Goal: Use online tool/utility: Utilize a website feature to perform a specific function

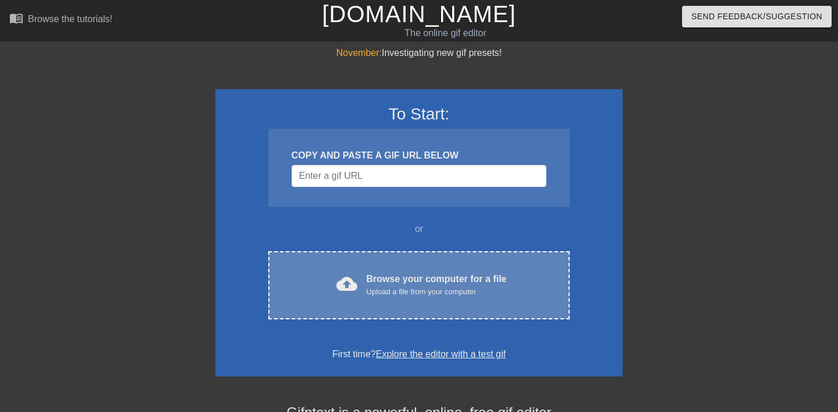
click at [427, 282] on div "Browse your computer for a file Upload a file from your computer" at bounding box center [437, 285] width 140 height 26
click at [513, 308] on div "cloud_upload Browse your computer for a file Upload a file from your computer C…" at bounding box center [419, 285] width 302 height 68
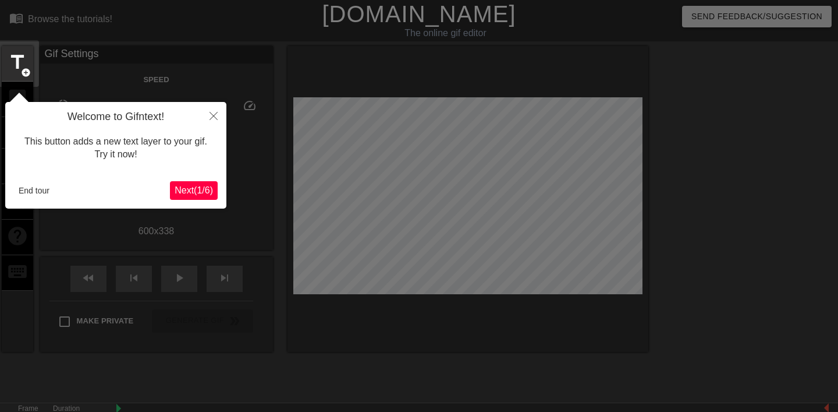
scroll to position [29, 0]
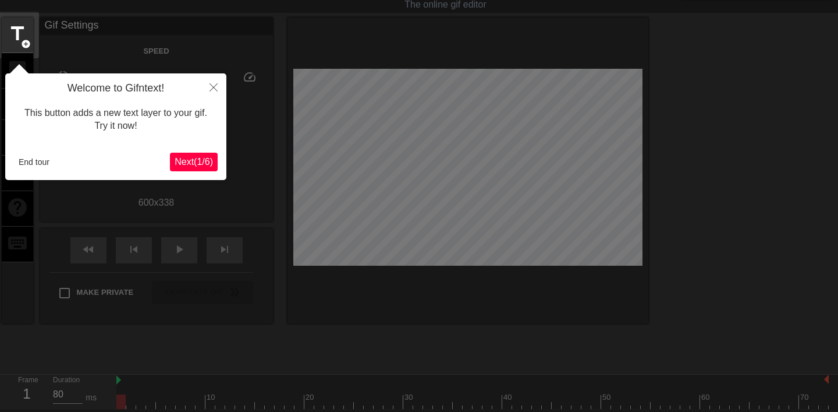
click at [179, 161] on span "Next ( 1 / 6 )" at bounding box center [194, 162] width 38 height 10
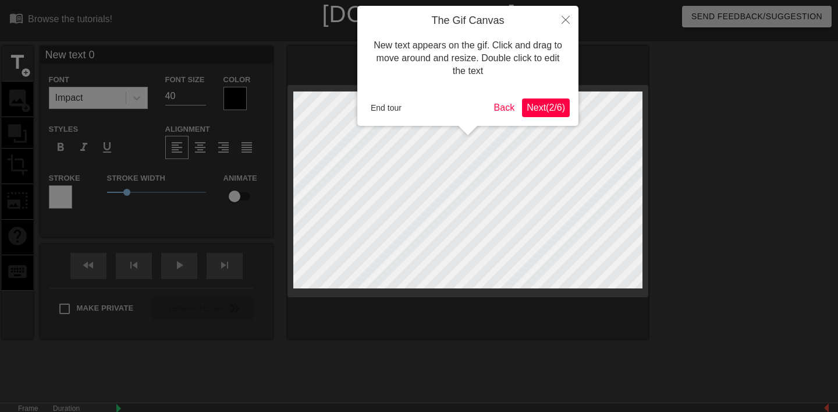
click at [549, 112] on span "Next ( 2 / 6 )" at bounding box center [546, 107] width 38 height 10
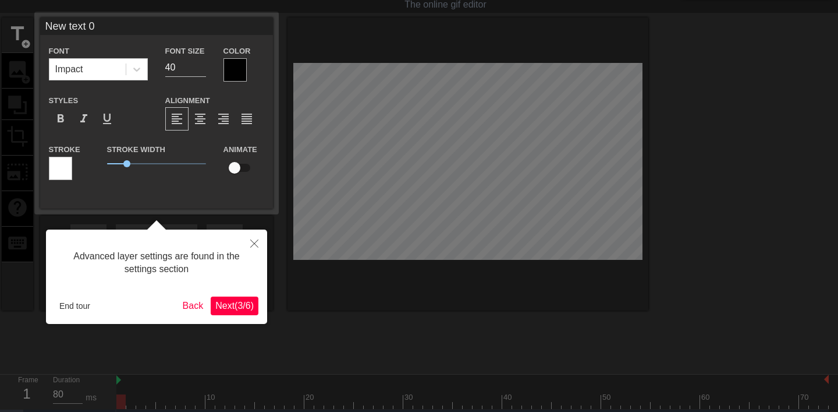
click at [232, 306] on span "Next ( 3 / 6 )" at bounding box center [234, 305] width 38 height 10
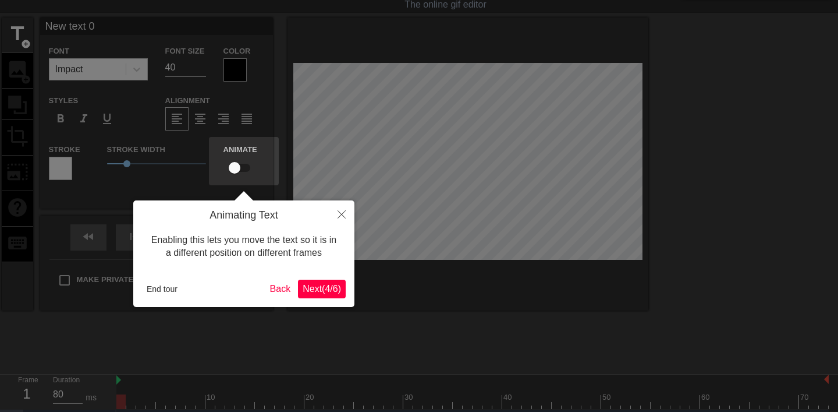
scroll to position [0, 0]
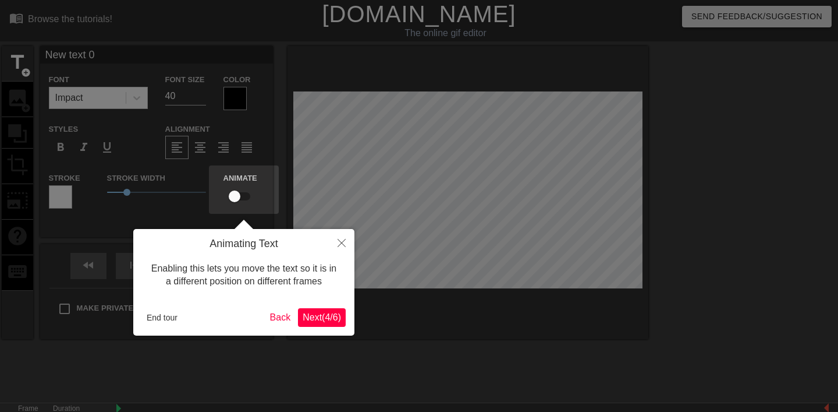
click at [325, 323] on button "Next ( 4 / 6 )" at bounding box center [322, 317] width 48 height 19
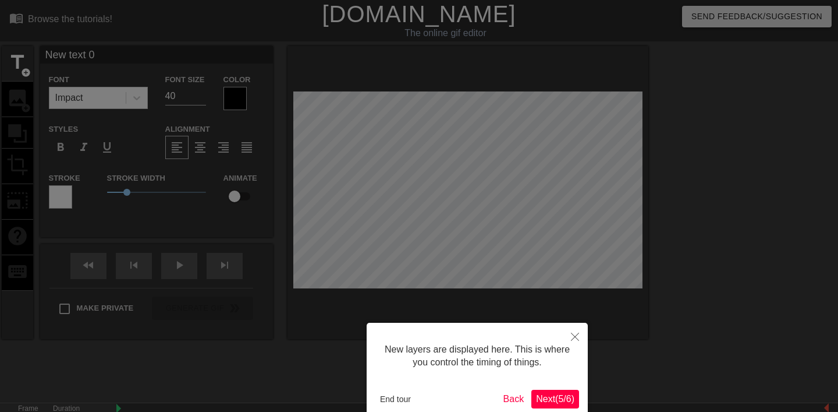
scroll to position [63, 0]
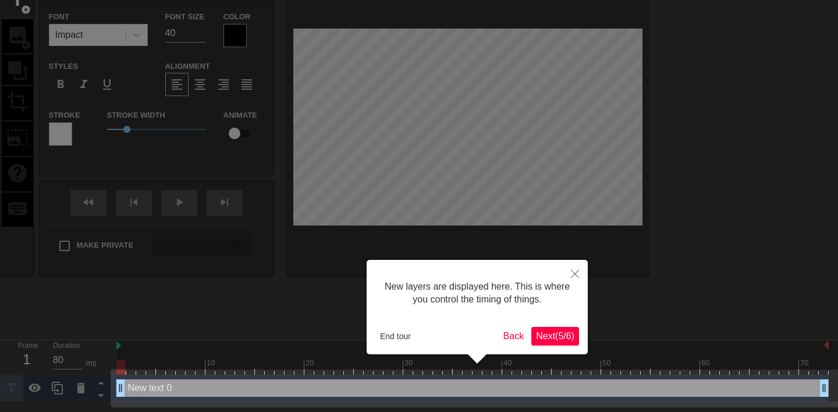
click at [561, 335] on span "Next ( 5 / 6 )" at bounding box center [555, 336] width 38 height 10
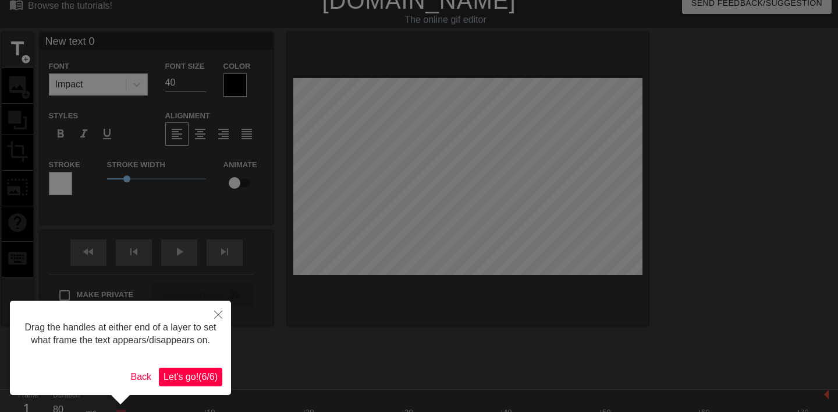
scroll to position [0, 0]
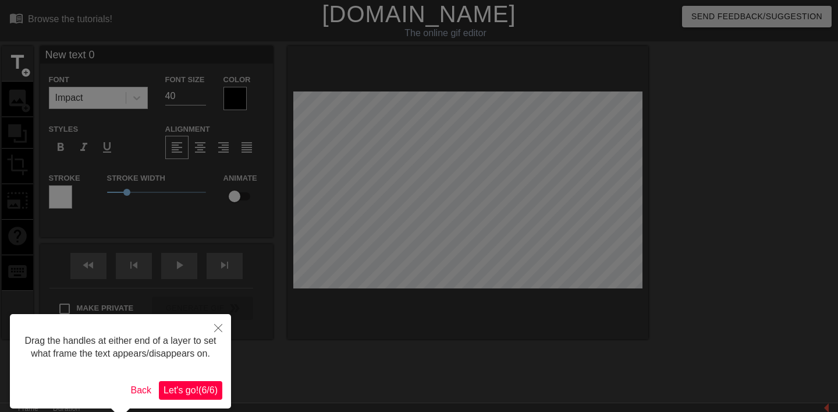
click at [185, 393] on button "Let's go! ( 6 / 6 )" at bounding box center [190, 390] width 63 height 19
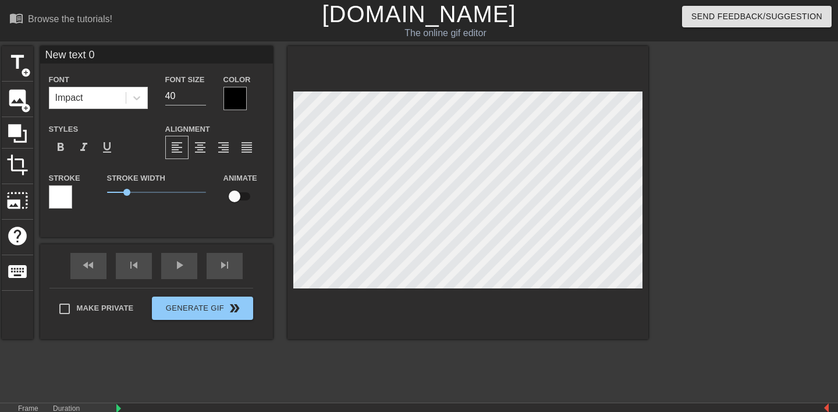
scroll to position [0, 2]
type input "u"
type textarea "u"
type input "u/"
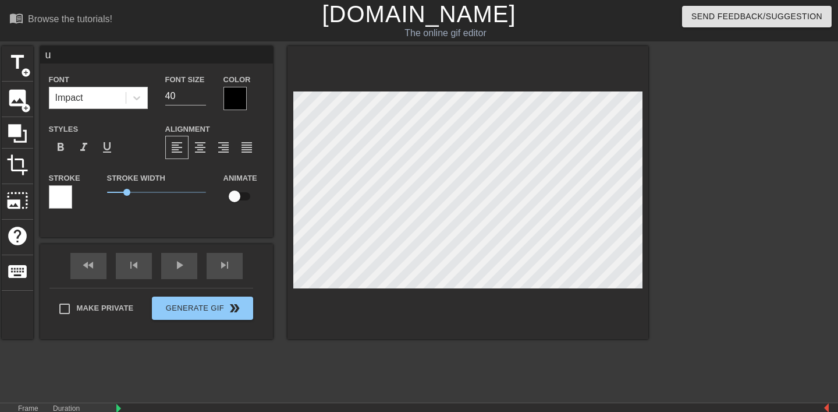
type textarea "u/"
type input "u/o"
type textarea "u/o"
type input "u/ok"
type textarea "u/ok"
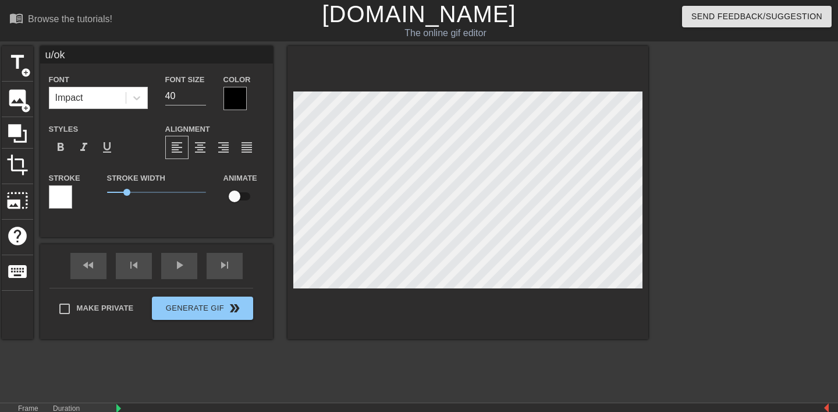
type input "u/ok-"
type textarea "u/ok-"
type input "u/ok-s"
type textarea "u/ok-s"
type input "u/ok-sp"
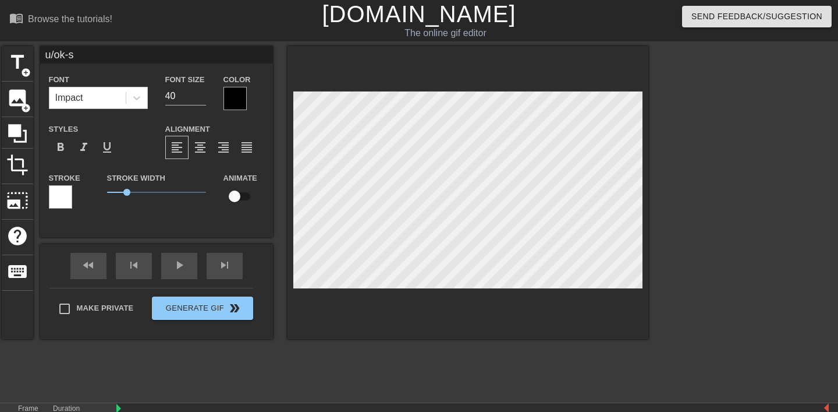
type textarea "u/ok-sp"
type input "u/ok-spr"
type textarea "u/ok-spri"
type input "u/ok-sprin"
type textarea "u/ok-sprin"
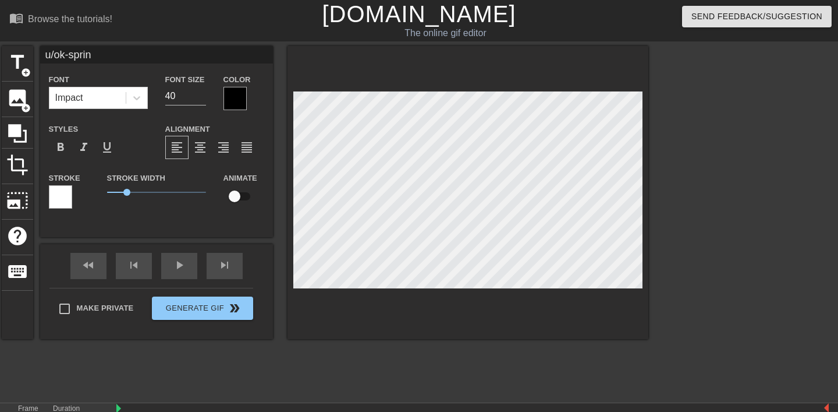
type input "u/ok-spring"
type textarea "u/ok-spring"
type input "u/ok-sprin"
type textarea "u/ok-sprin"
type input "u/ok-sprink"
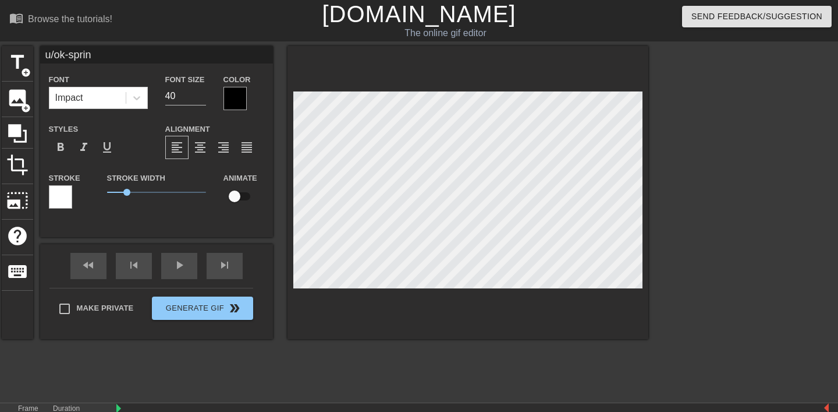
type textarea "u/ok-sprink"
type input "u/ok-sprinkl"
type textarea "u/ok-sprinkl"
type input "u/ok-sprinkle"
type textarea "u/ok-sprinkle"
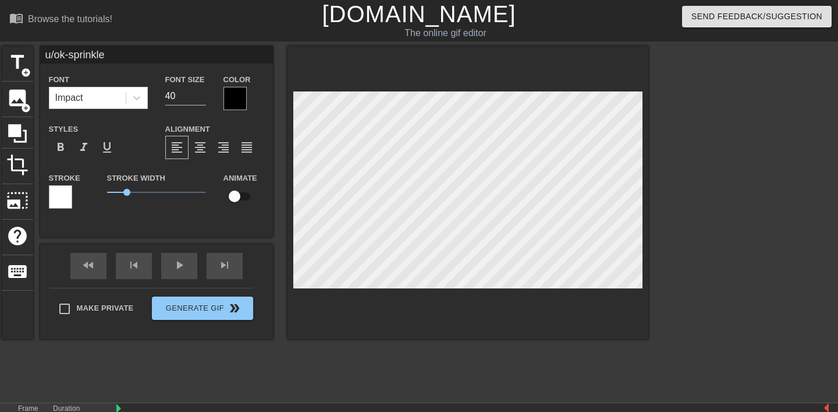
type input "u/ok-sprinkles"
type textarea "u/ok-sprinkles"
type input "u/ok-sprinkles-"
type textarea "u/ok-sprinkles-"
type input "u/ok-sprinkles-7"
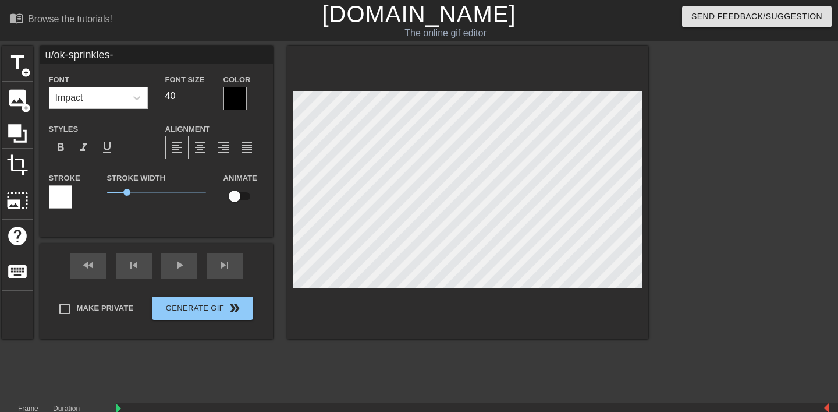
type textarea "u/ok-sprinkles-7"
type input "u/ok-sprinkles-75"
type textarea "u/ok-sprinkles-75"
type input "u/ok-sprinkles-757"
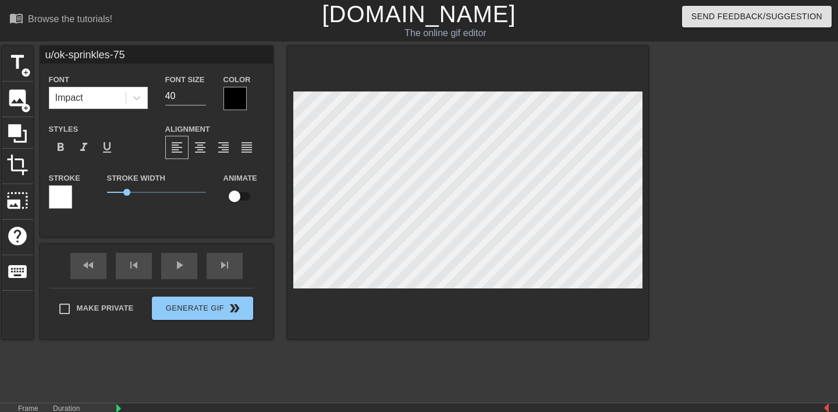
type textarea "u/ok-sprinkles-757"
type input "u/ok-sprinkles-7576"
type textarea "u/ok-sprinkles-7576"
click at [69, 192] on div at bounding box center [60, 196] width 23 height 23
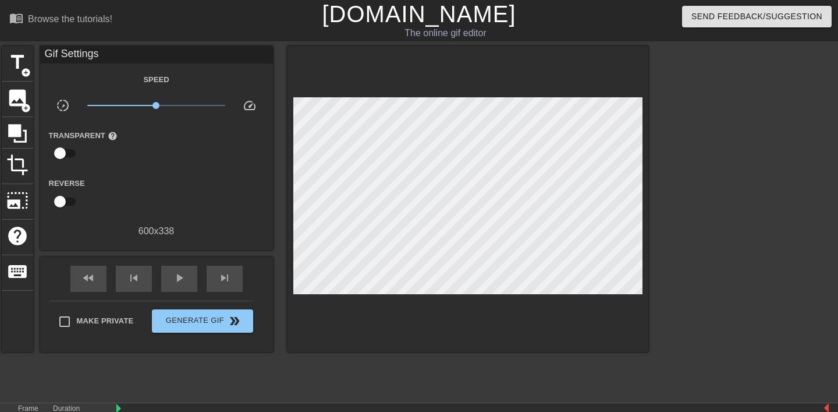
click at [221, 55] on div "Gif Settings" at bounding box center [156, 54] width 233 height 17
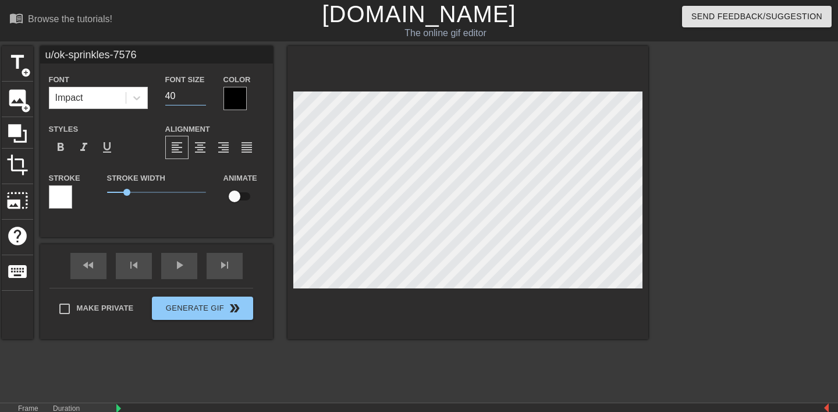
click at [173, 98] on input "40" at bounding box center [185, 96] width 41 height 19
click at [201, 98] on input "39" at bounding box center [185, 96] width 41 height 19
click at [201, 98] on input "38" at bounding box center [185, 96] width 41 height 19
click at [201, 98] on input "37" at bounding box center [185, 96] width 41 height 19
click at [201, 98] on input "35" at bounding box center [185, 96] width 41 height 19
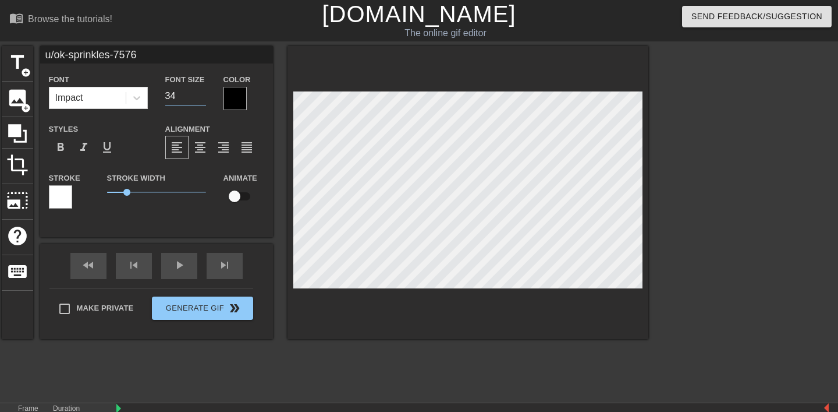
click at [201, 98] on input "34" at bounding box center [185, 96] width 41 height 19
click at [201, 98] on input "33" at bounding box center [185, 96] width 41 height 19
click at [201, 98] on input "32" at bounding box center [185, 96] width 41 height 19
click at [201, 98] on input "31" at bounding box center [185, 96] width 41 height 19
click at [201, 98] on input "30" at bounding box center [185, 96] width 41 height 19
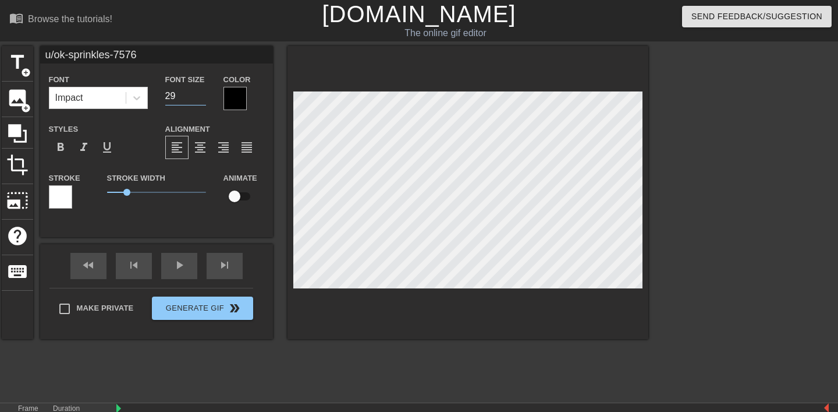
click at [201, 98] on input "29" at bounding box center [185, 96] width 41 height 19
click at [201, 98] on input "28" at bounding box center [185, 96] width 41 height 19
click at [201, 98] on input "27" at bounding box center [185, 96] width 41 height 19
click at [201, 98] on input "26" at bounding box center [185, 96] width 41 height 19
type input "25"
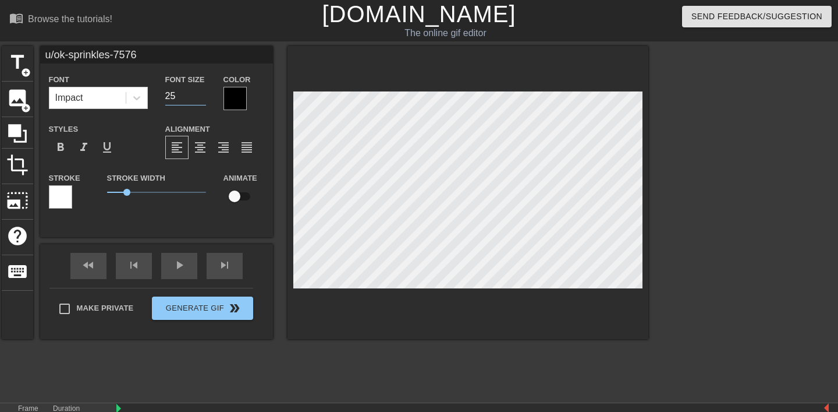
click at [201, 98] on input "25" at bounding box center [185, 96] width 41 height 19
click at [362, 64] on div at bounding box center [468, 192] width 361 height 293
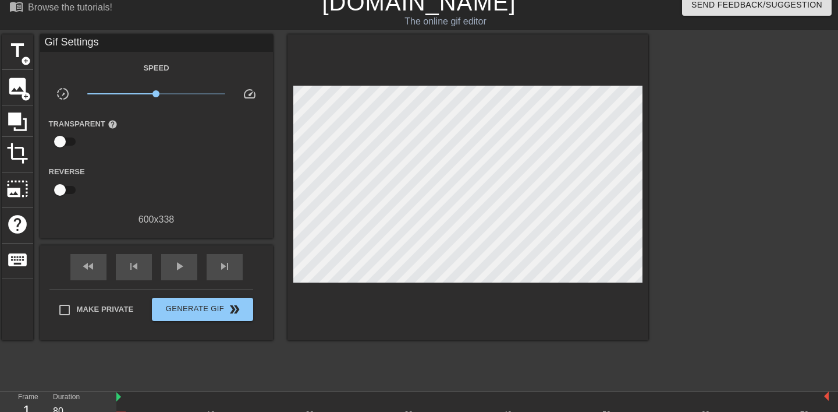
scroll to position [0, 0]
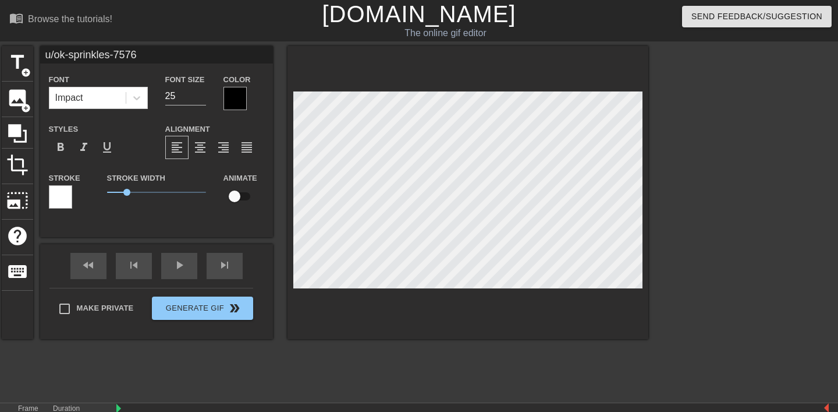
click at [234, 197] on input "checkbox" at bounding box center [234, 196] width 66 height 22
click at [244, 193] on input "checkbox" at bounding box center [245, 196] width 66 height 22
checkbox input "false"
click at [15, 62] on span "title" at bounding box center [17, 62] width 22 height 22
type input "New text 1"
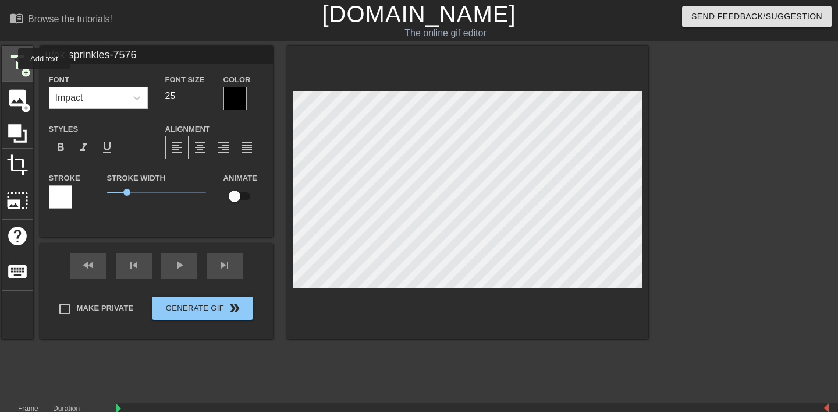
type input "40"
type input "h"
type textarea "h"
type input "hi"
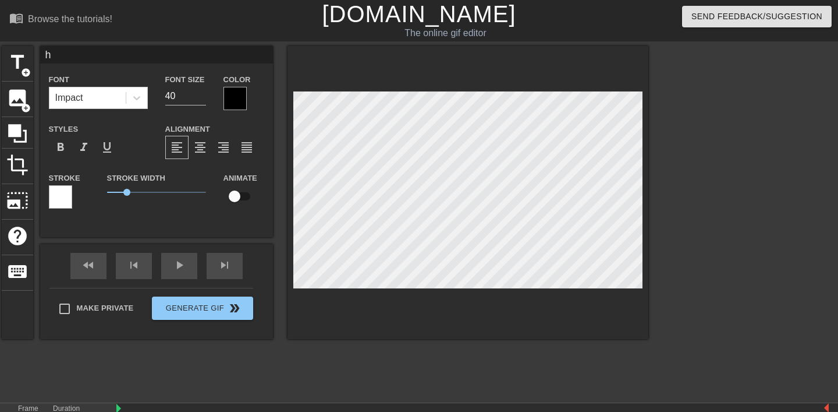
type textarea "hi"
type input "his"
type textarea "his"
type input "his"
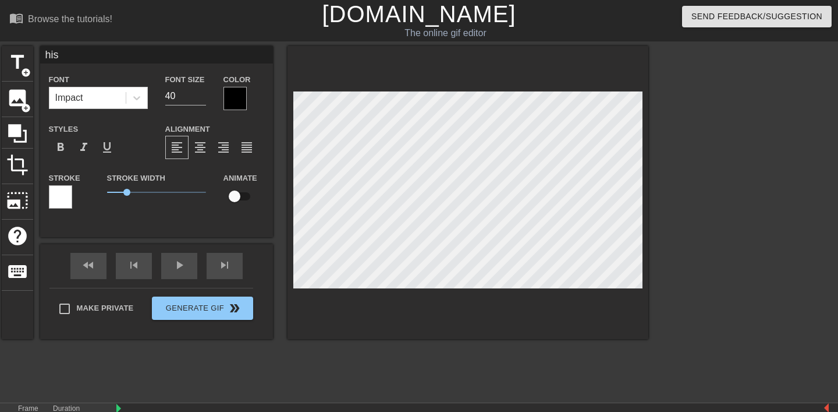
type textarea "his"
type input "his g"
type textarea "his g"
type input "his gf"
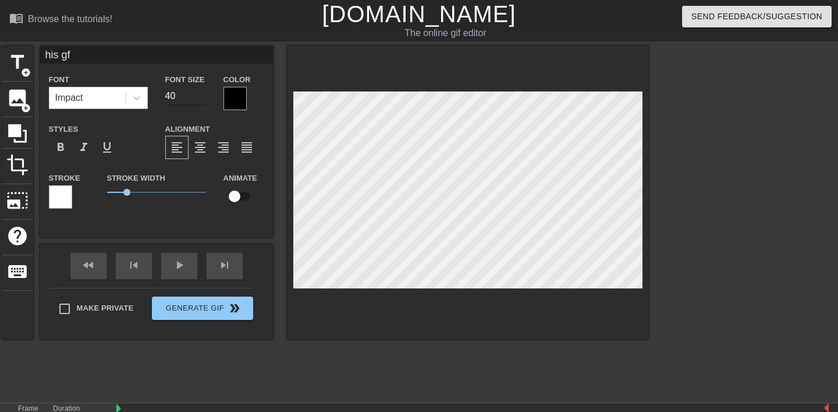
type textarea "his gf"
click at [203, 97] on input "39" at bounding box center [185, 96] width 41 height 19
click at [203, 97] on input "38" at bounding box center [185, 96] width 41 height 19
click at [203, 97] on input "37" at bounding box center [185, 96] width 41 height 19
click at [203, 97] on input "36" at bounding box center [185, 96] width 41 height 19
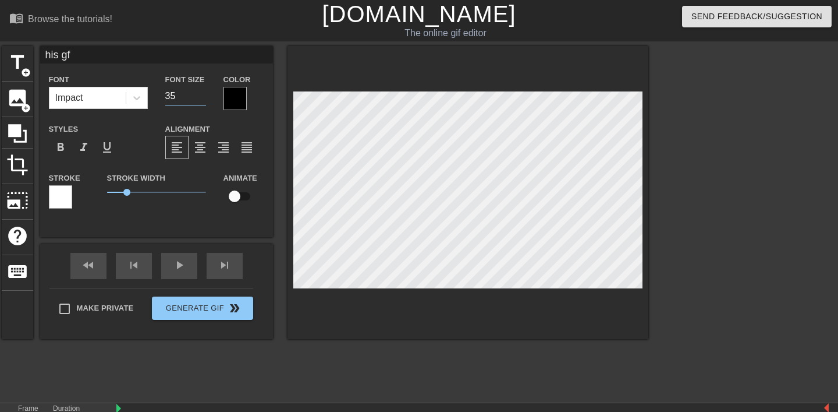
click at [203, 97] on input "35" at bounding box center [185, 96] width 41 height 19
type input "34"
click at [203, 97] on input "34" at bounding box center [185, 96] width 41 height 19
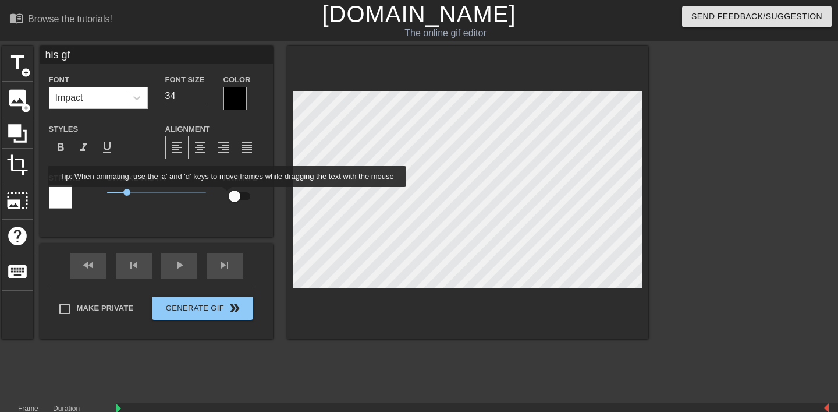
click at [236, 195] on input "checkbox" at bounding box center [234, 196] width 66 height 22
checkbox input "true"
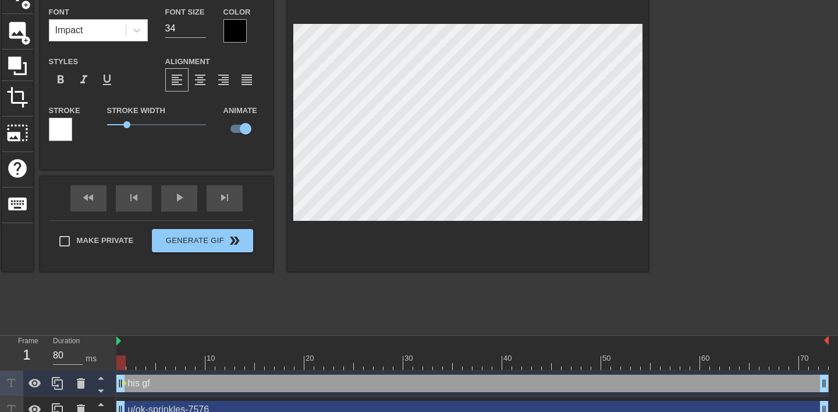
scroll to position [80, 0]
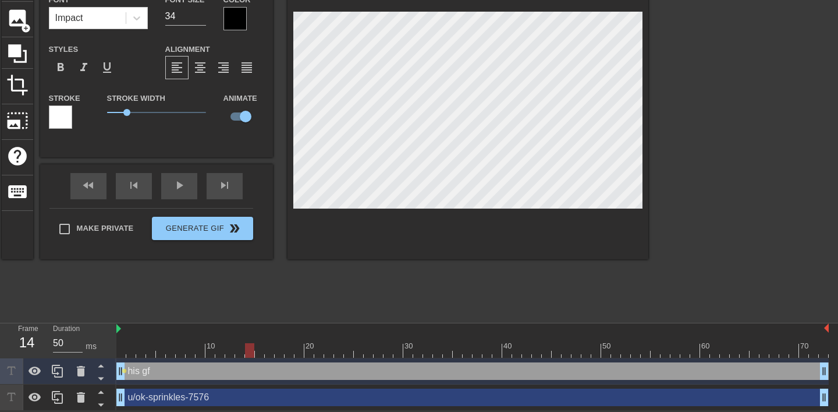
drag, startPoint x: 123, startPoint y: 349, endPoint x: 250, endPoint y: 343, distance: 126.5
click at [249, 343] on div at bounding box center [249, 350] width 9 height 15
drag, startPoint x: 250, startPoint y: 348, endPoint x: 385, endPoint y: 366, distance: 136.2
click at [385, 366] on div "10 20 30 40 50 60 70 his gf drag_handle drag_handle lens lens u/ok-sprinkles-75…" at bounding box center [477, 366] width 722 height 87
drag, startPoint x: 392, startPoint y: 348, endPoint x: 506, endPoint y: 340, distance: 114.3
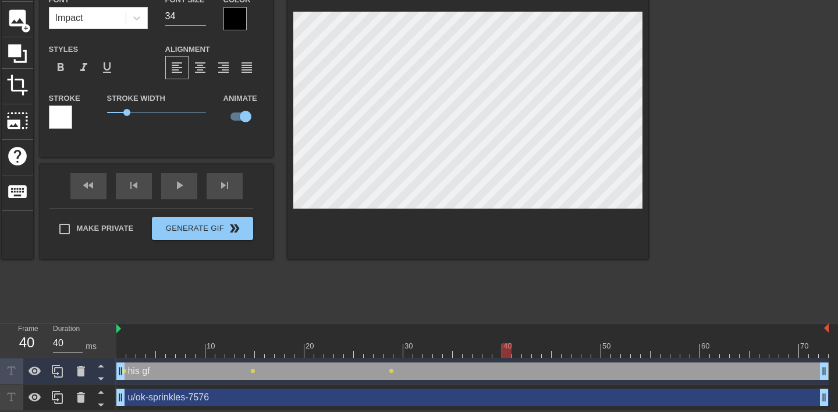
click at [506, 340] on div "10 20 30 40 50 60 70" at bounding box center [472, 340] width 712 height 34
drag, startPoint x: 505, startPoint y: 348, endPoint x: 625, endPoint y: 354, distance: 120.7
click at [625, 354] on div at bounding box center [625, 350] width 9 height 15
drag, startPoint x: 626, startPoint y: 348, endPoint x: 743, endPoint y: 345, distance: 117.1
click at [743, 345] on div at bounding box center [744, 350] width 9 height 15
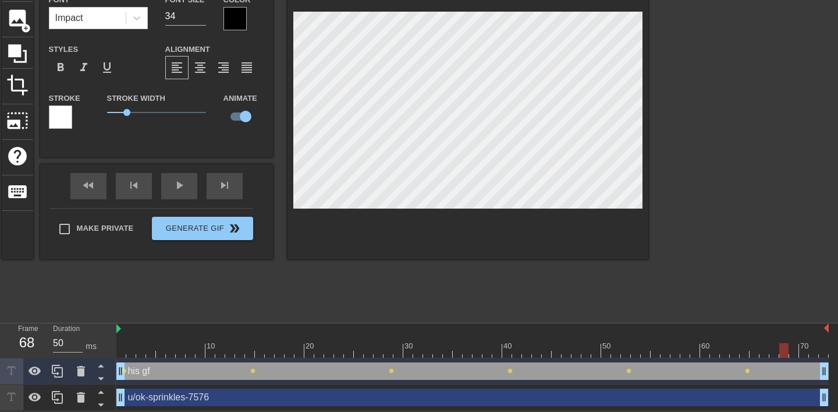
type input "40"
drag, startPoint x: 745, startPoint y: 346, endPoint x: 835, endPoint y: 348, distance: 90.2
click at [835, 348] on div "10 20 30 40 50 60 70 his gf drag_handle drag_handle lens lens lens lens lens le…" at bounding box center [477, 366] width 722 height 87
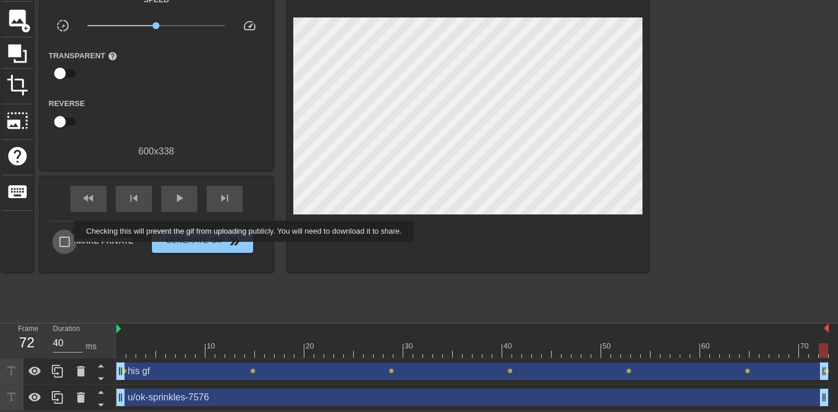
click at [66, 231] on input "Make Private" at bounding box center [64, 241] width 24 height 24
checkbox input "true"
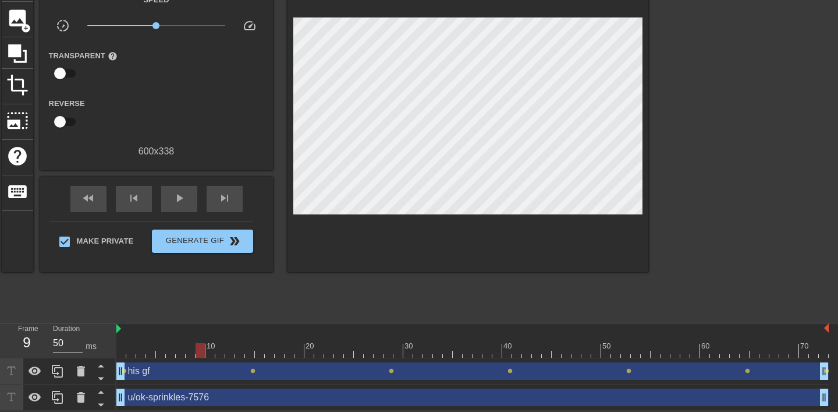
type input "80"
drag, startPoint x: 823, startPoint y: 347, endPoint x: 80, endPoint y: 320, distance: 743.8
click at [80, 320] on div "menu_book Browse the tutorials! [DOMAIN_NAME] The online gif editor Send Feedba…" at bounding box center [419, 165] width 838 height 490
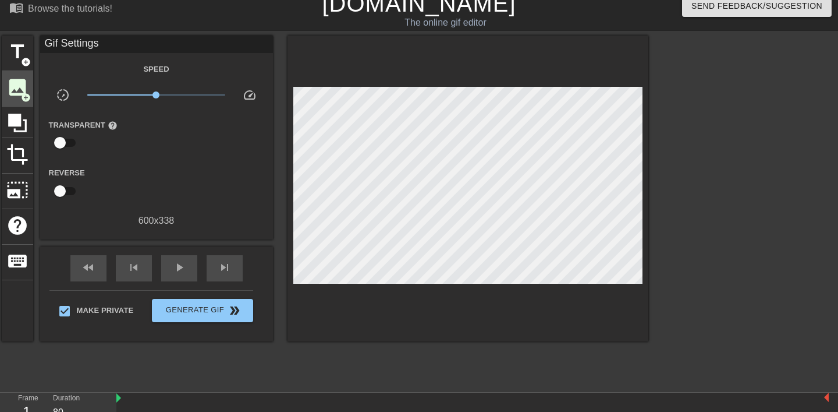
scroll to position [0, 0]
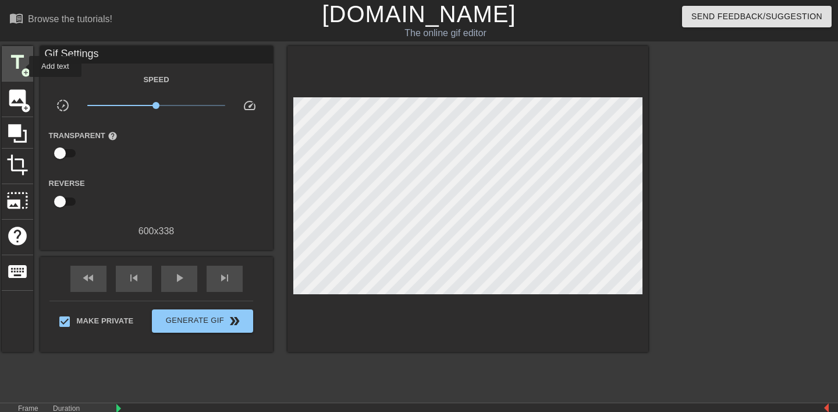
click at [22, 68] on span "add_circle" at bounding box center [26, 73] width 10 height 10
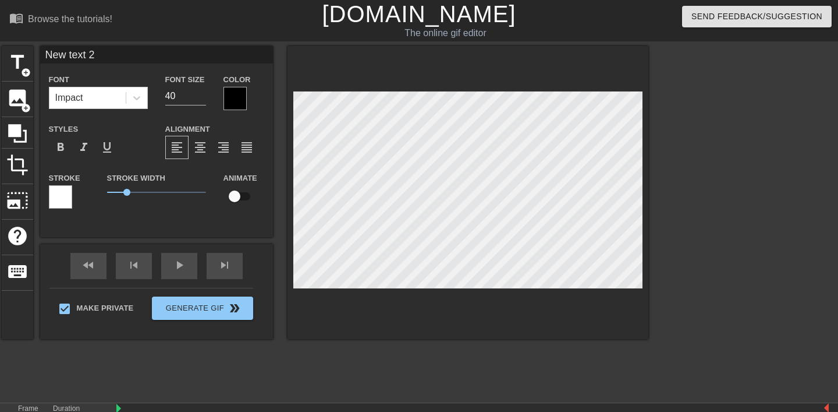
type input "u"
type textarea "u"
type input "u/"
type textarea "u/"
type input "u/b"
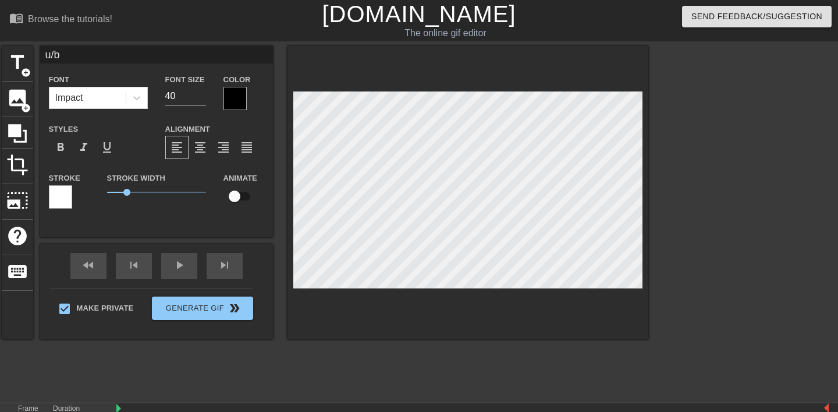
type textarea "u/bi"
type input "u/big"
type textarea "u/big"
type input "u/big_"
type textarea "u/big_"
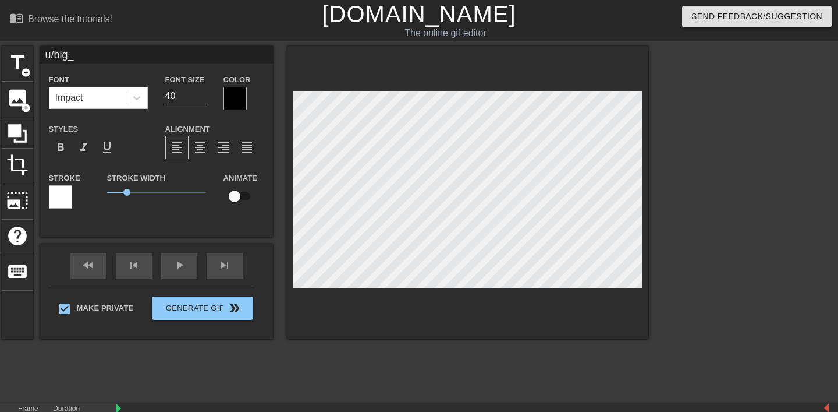
type input "u/big_l"
type textarea "u/big_lo"
type input "u/big_lov"
type textarea "u/big_lov"
type input "u/big_love"
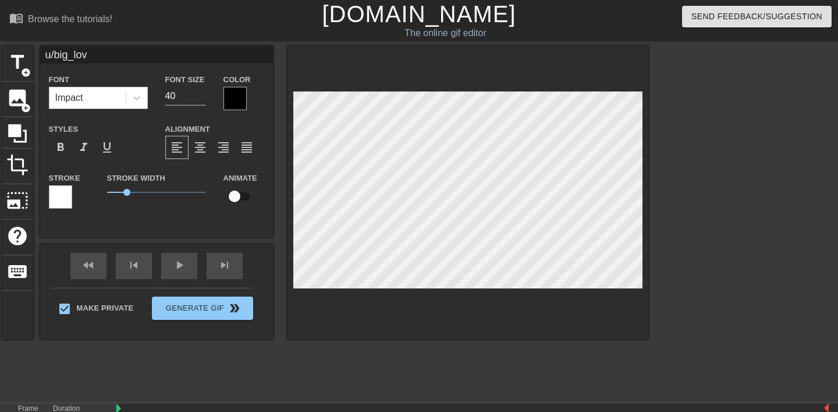
type textarea "u/big_love"
type input "u/big_lover"
type textarea "u/big_lover"
type input "u/big_lover2"
type textarea "u/big_lover2"
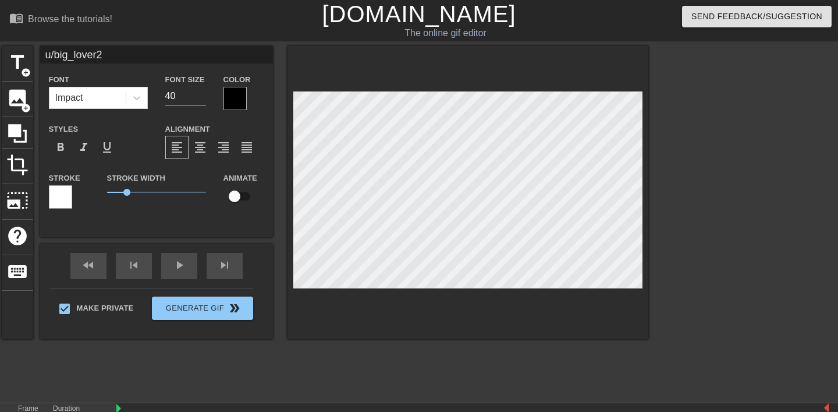
type input "u/big_lover"
type textarea "u/big_lover"
type input "u/big_lover1"
type textarea "u/big_lover1"
type input "u/big_lover12"
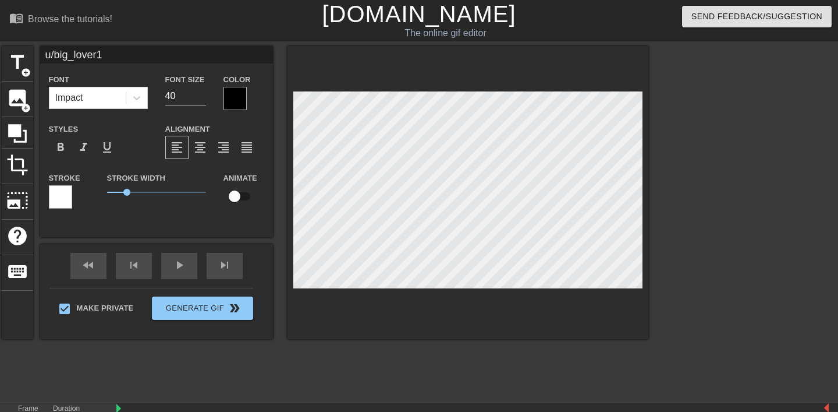
type textarea "u/big_lover12"
click at [25, 122] on icon at bounding box center [17, 133] width 22 height 22
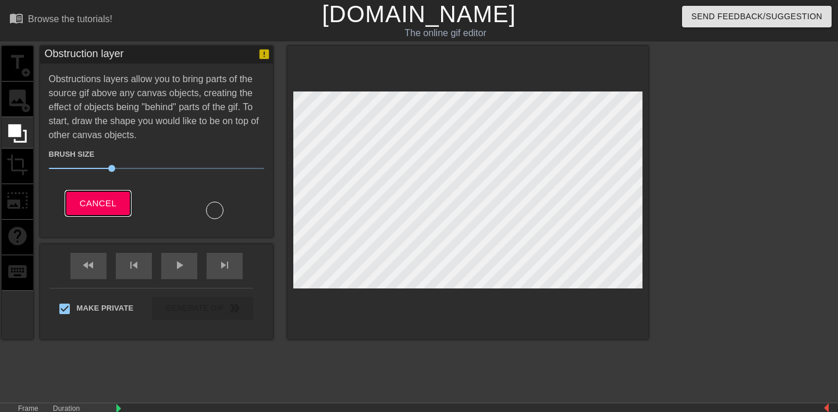
click at [104, 197] on span "Cancel" at bounding box center [98, 203] width 37 height 15
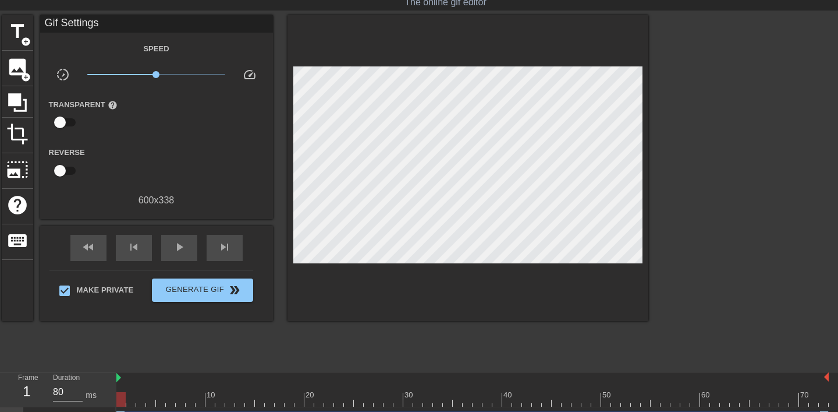
scroll to position [107, 0]
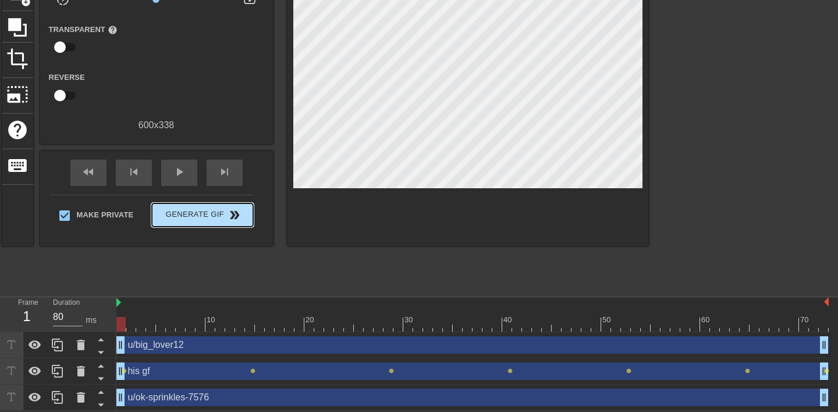
click at [231, 216] on span "double_arrow" at bounding box center [235, 215] width 14 height 14
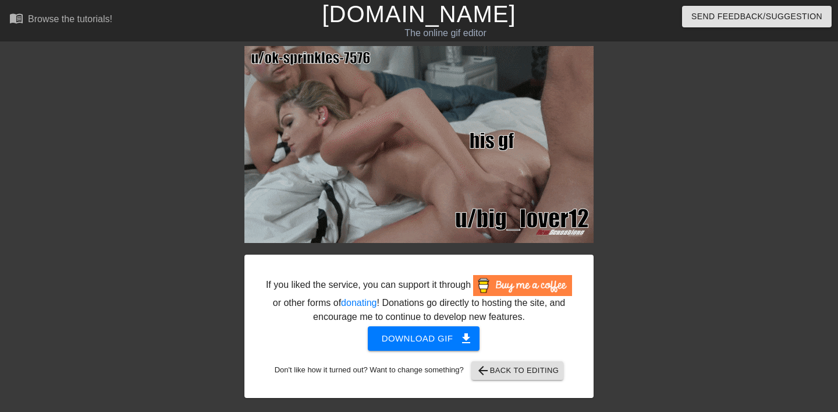
scroll to position [5, 0]
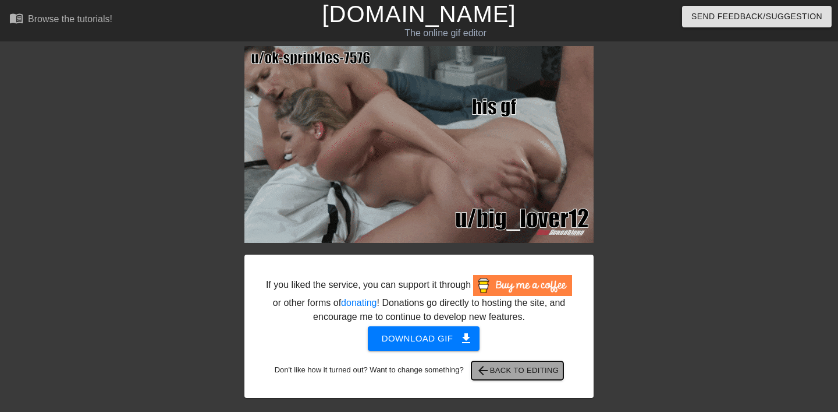
click at [512, 377] on span "arrow_back Back to Editing" at bounding box center [517, 370] width 83 height 14
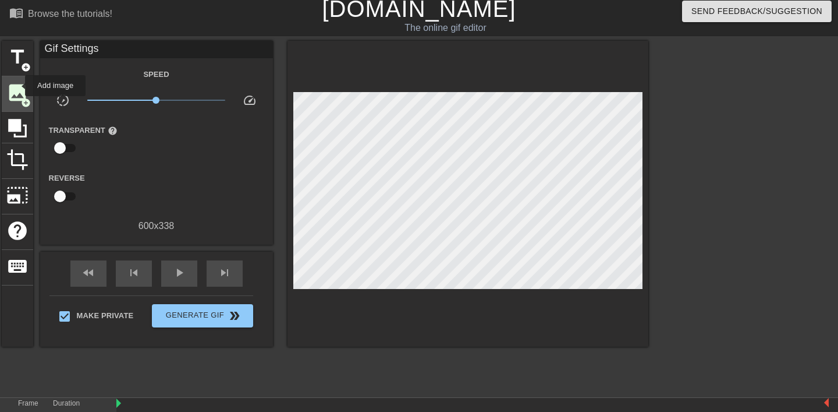
click at [17, 86] on span "image" at bounding box center [17, 92] width 22 height 22
click at [23, 55] on span "title" at bounding box center [17, 57] width 22 height 22
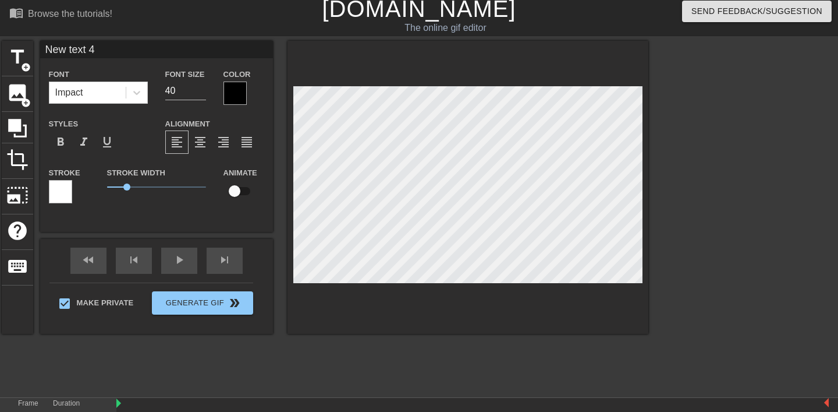
type input "h"
type textarea "h"
type input "hi"
type textarea "hi"
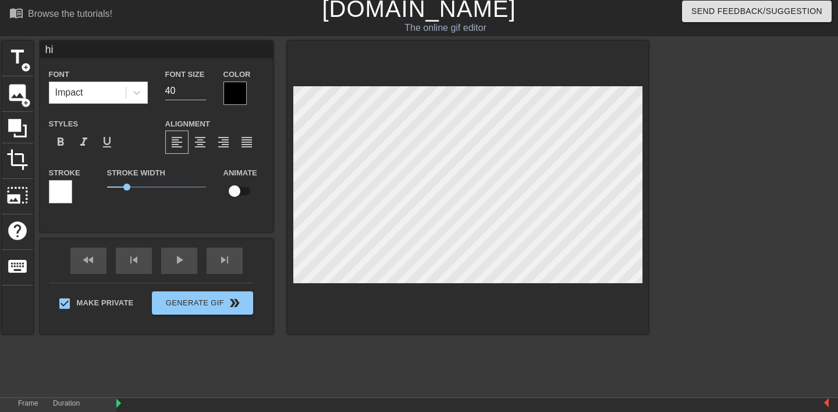
type input "his"
type textarea "his"
type input "his"
type textarea "his"
type input "his g"
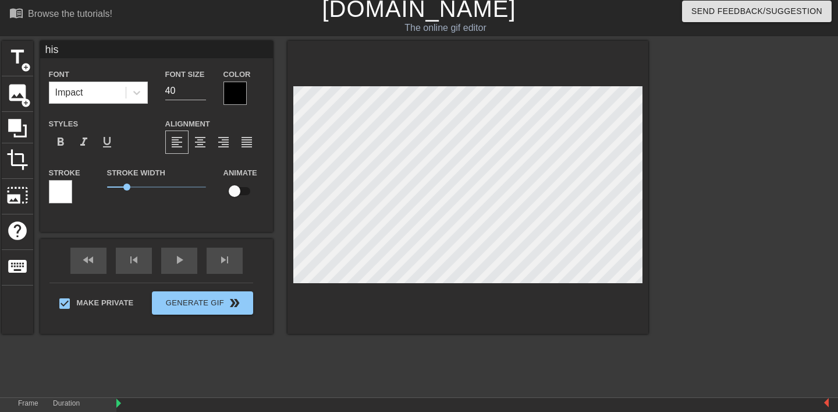
type textarea "his g"
type input "his gf"
type textarea "his gf"
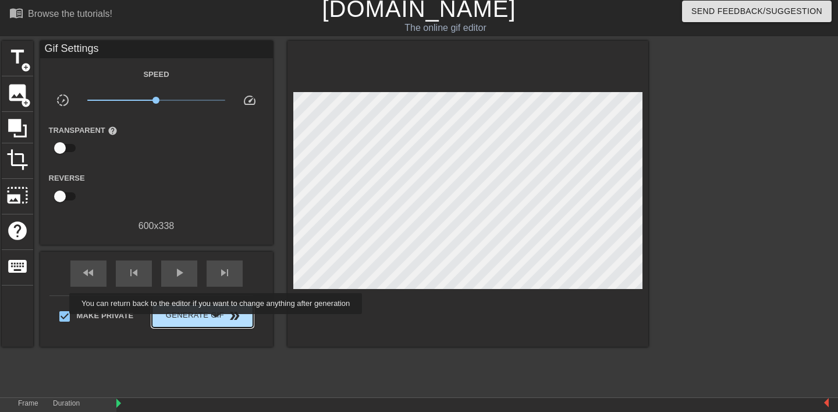
click at [224, 322] on button "Generate Gif double_arrow" at bounding box center [202, 315] width 101 height 23
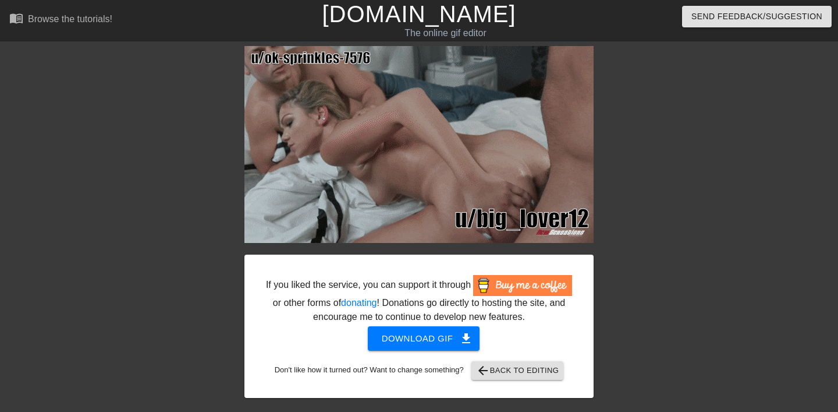
scroll to position [5, 0]
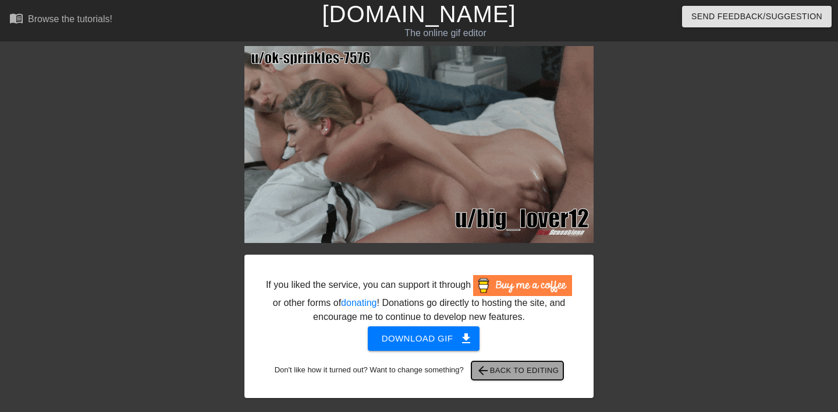
click at [530, 377] on span "arrow_back Back to Editing" at bounding box center [517, 370] width 83 height 14
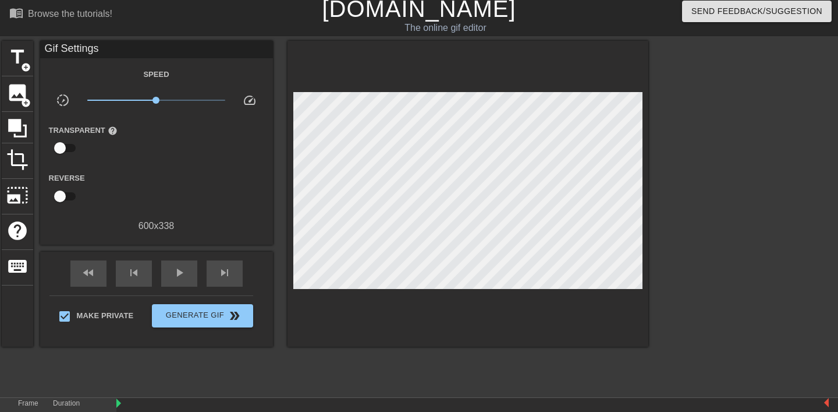
click at [705, 187] on div at bounding box center [749, 215] width 175 height 349
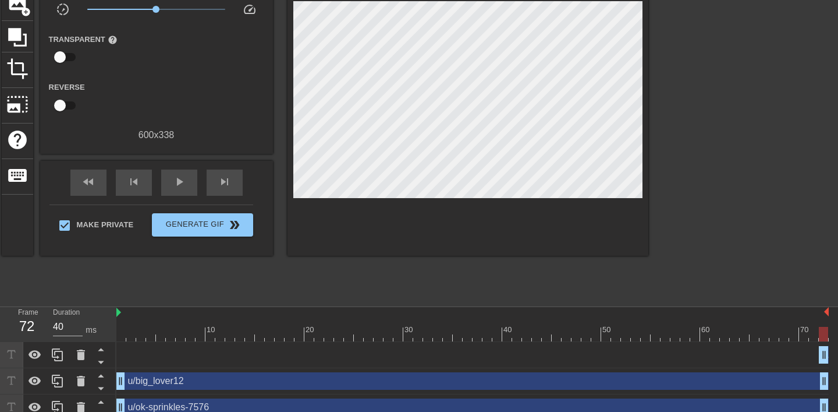
scroll to position [107, 0]
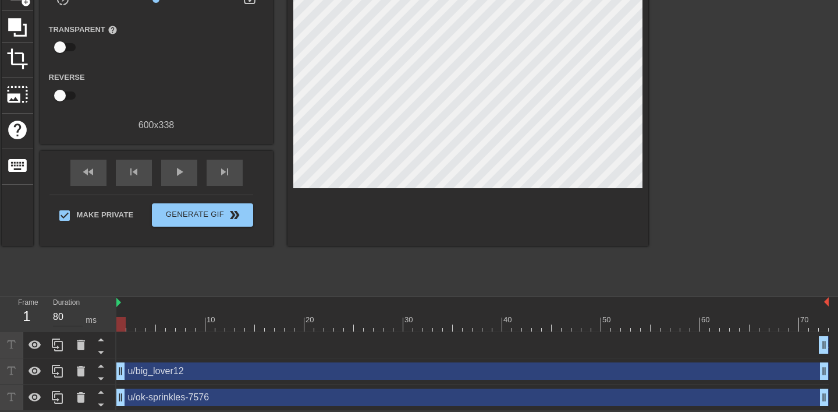
drag, startPoint x: 826, startPoint y: 322, endPoint x: 53, endPoint y: 322, distance: 773.0
click at [53, 322] on div "Frame 1 Duration 80 ms 10 20 30 40 50 60 70 his gf drag_handle drag_handle u/bi…" at bounding box center [419, 354] width 838 height 114
drag, startPoint x: 122, startPoint y: 327, endPoint x: 825, endPoint y: 314, distance: 703.3
click at [825, 314] on div "10 20 30 40 50 60 70" at bounding box center [472, 314] width 712 height 34
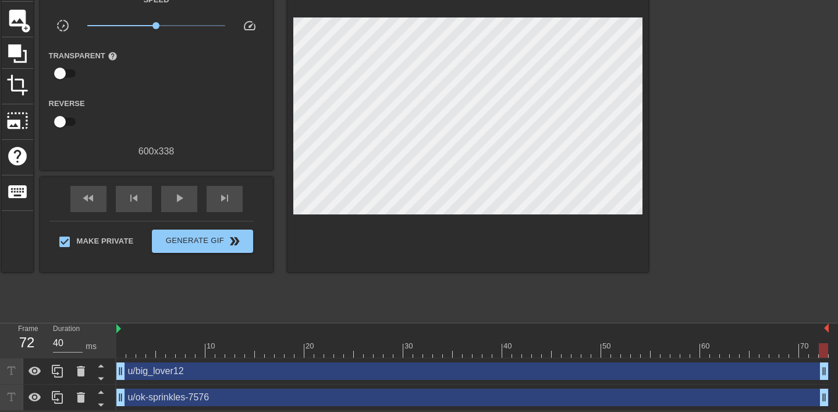
scroll to position [80, 0]
type input "80"
drag, startPoint x: 822, startPoint y: 348, endPoint x: 67, endPoint y: 338, distance: 755.6
click at [67, 338] on div "Frame 1 Duration 80 ms 10 20 30 40 50 60 70 u/big_lover12 drag_handle drag_hand…" at bounding box center [419, 366] width 838 height 87
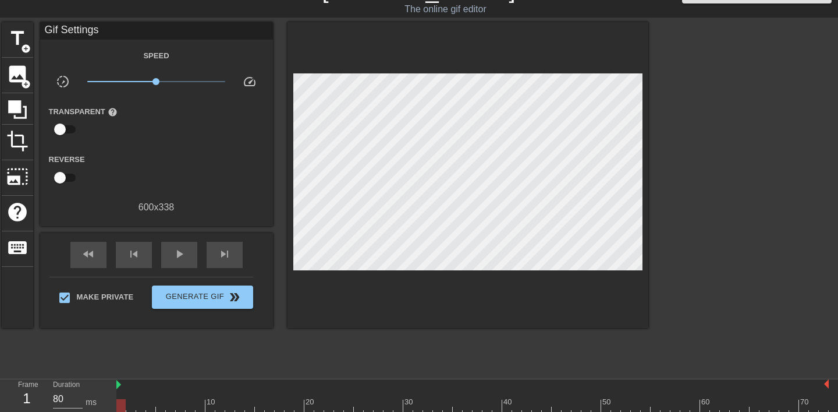
scroll to position [0, 0]
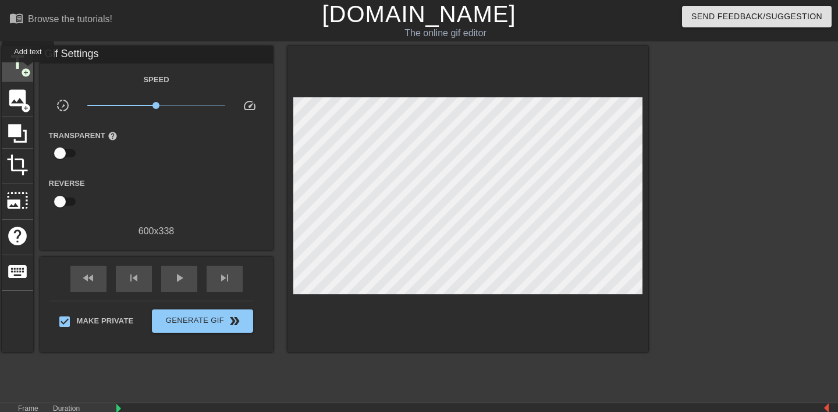
click at [22, 58] on span "title" at bounding box center [17, 62] width 22 height 22
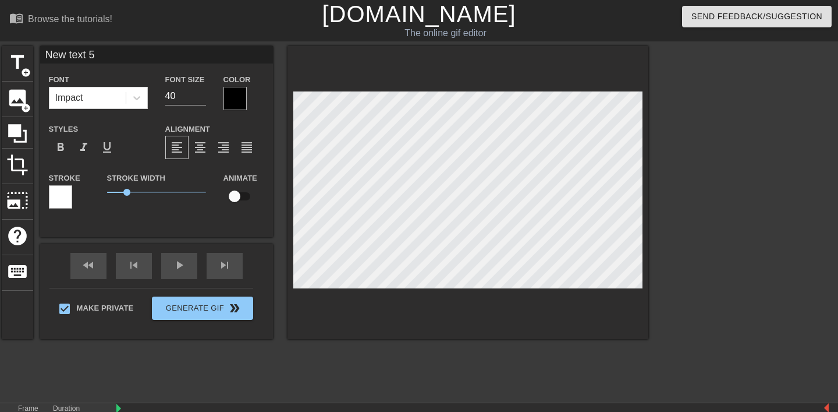
type input "h"
type textarea "h"
type input "hi"
type textarea "hi"
type input "his"
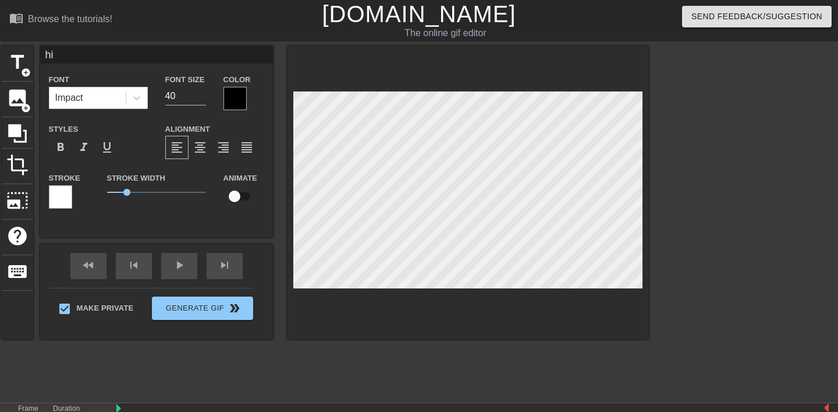
type textarea "his"
type input "his"
type textarea "his"
type input "his g"
type textarea "his g"
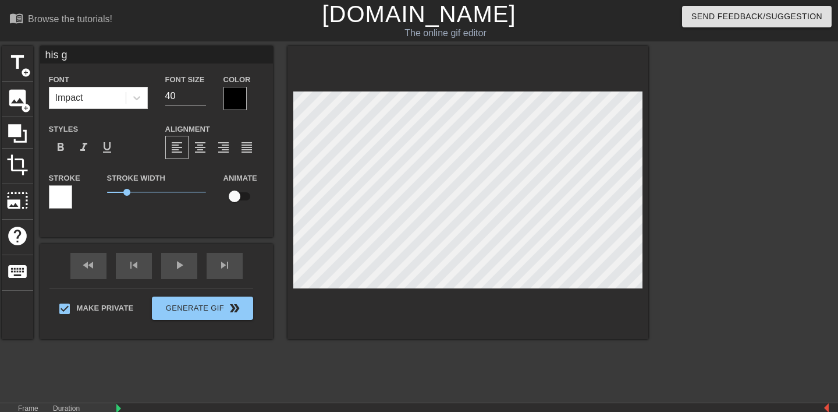
type input "his gf"
type textarea "his gf"
click at [825, 193] on div at bounding box center [749, 220] width 175 height 349
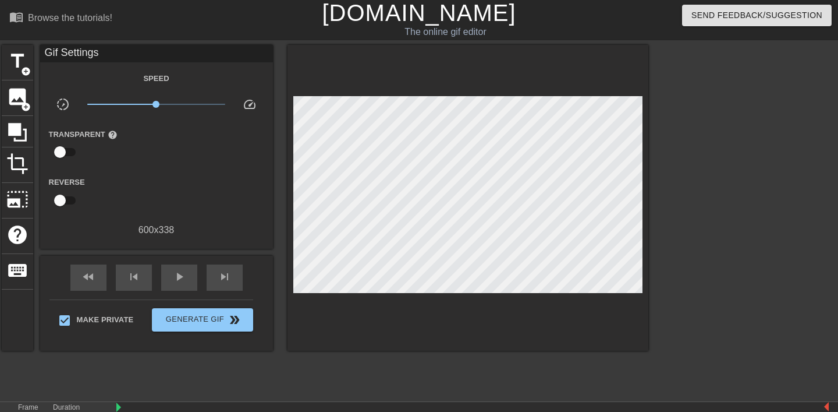
scroll to position [0, 0]
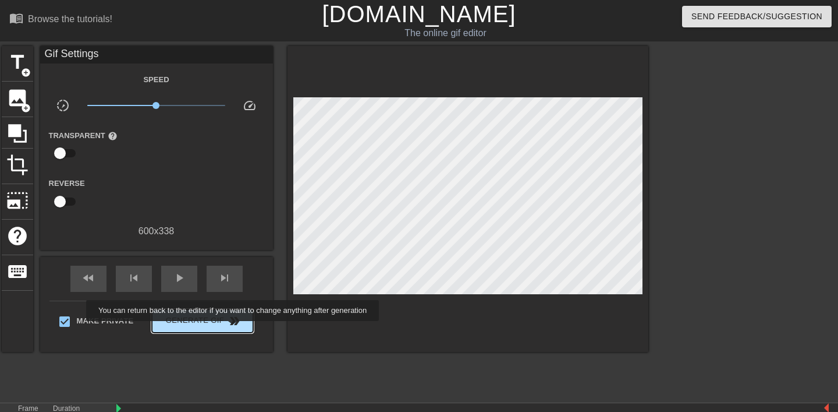
click at [229, 319] on span "double_arrow" at bounding box center [235, 321] width 14 height 14
